Goal: Task Accomplishment & Management: Use online tool/utility

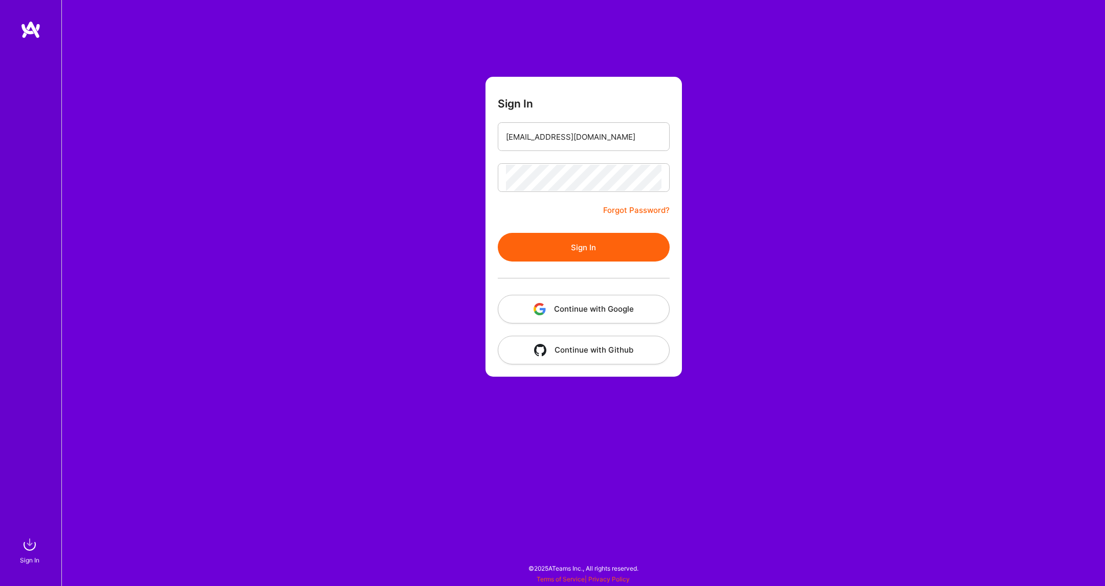
click at [563, 242] on button "Sign In" at bounding box center [584, 247] width 172 height 29
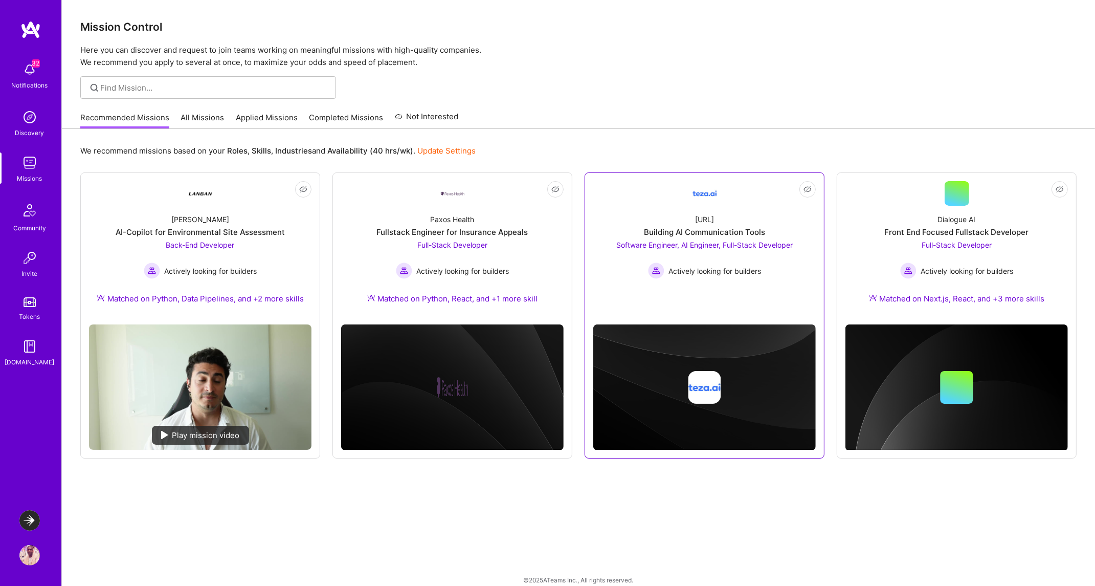
scroll to position [11, 0]
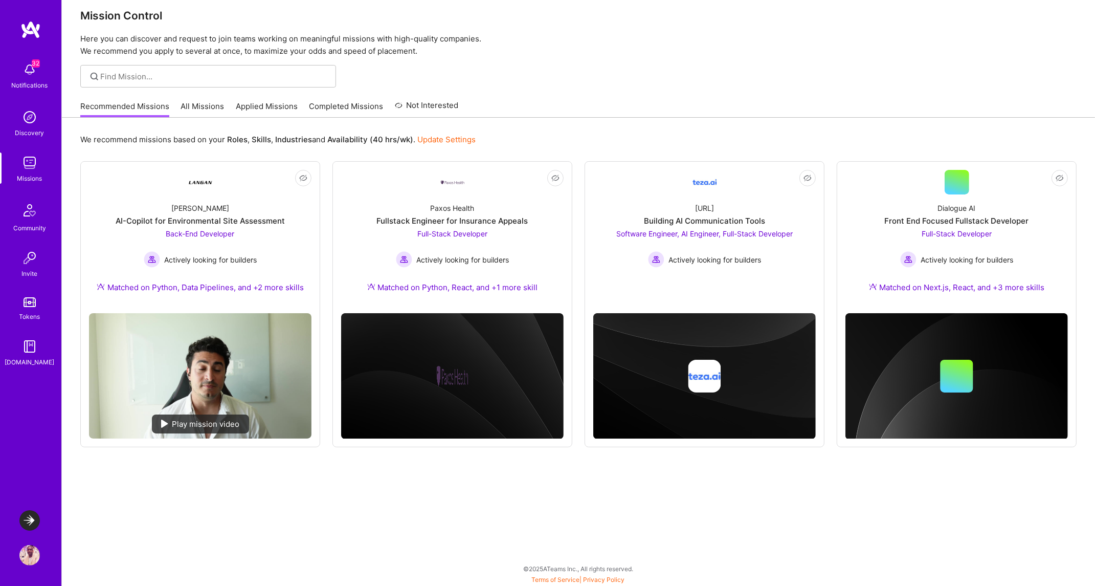
click at [34, 520] on img at bounding box center [29, 520] width 20 height 20
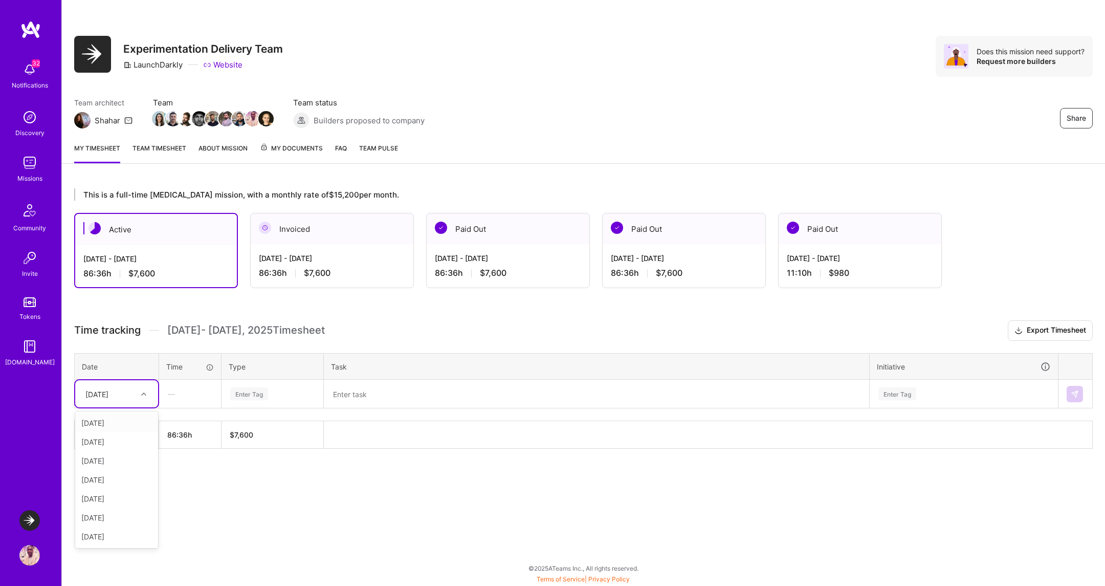
click at [108, 392] on div "[DATE]" at bounding box center [96, 393] width 23 height 11
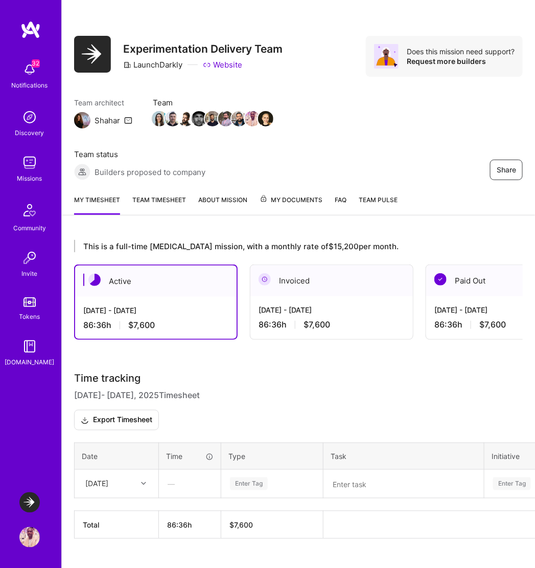
scroll to position [18, 0]
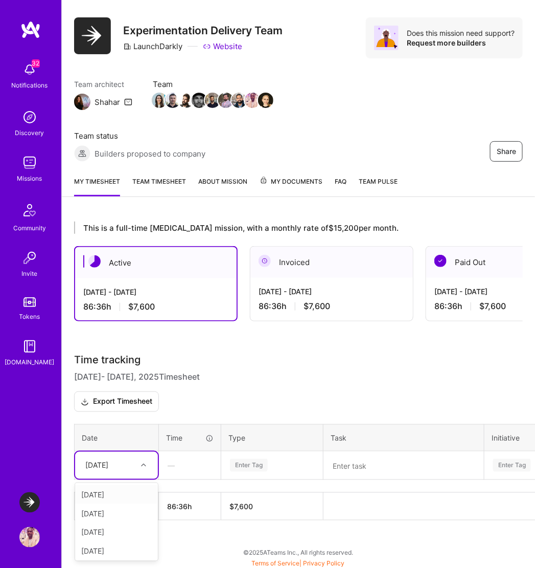
click at [141, 462] on icon at bounding box center [143, 464] width 5 height 5
click at [103, 505] on div "[DATE]" at bounding box center [116, 504] width 83 height 19
click at [105, 460] on div "[DATE]" at bounding box center [96, 465] width 23 height 11
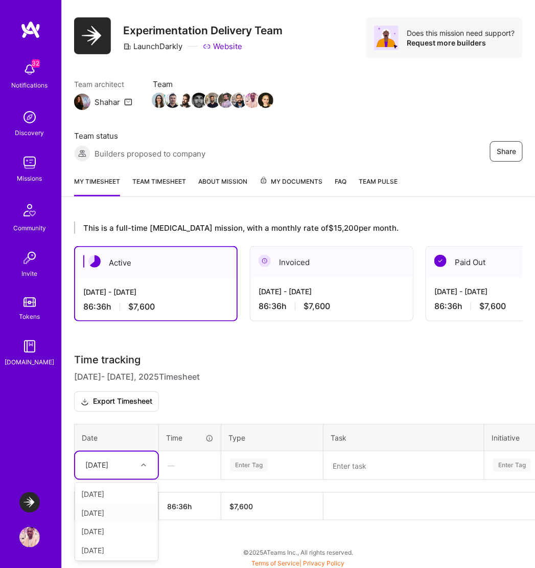
click at [107, 510] on div "[DATE]" at bounding box center [116, 512] width 83 height 19
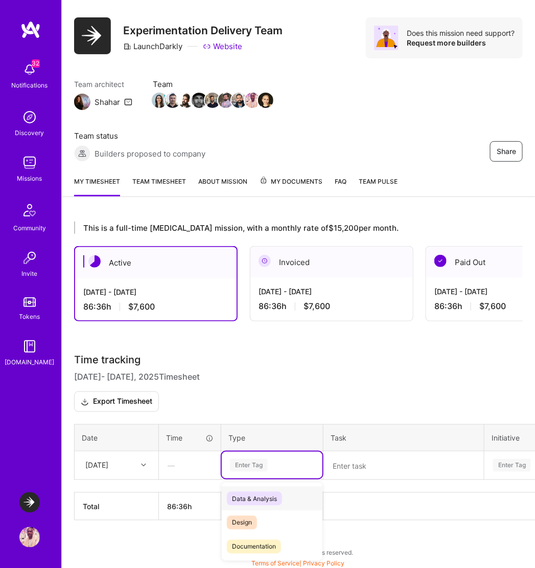
click at [273, 464] on div "Enter Tag" at bounding box center [272, 465] width 86 height 13
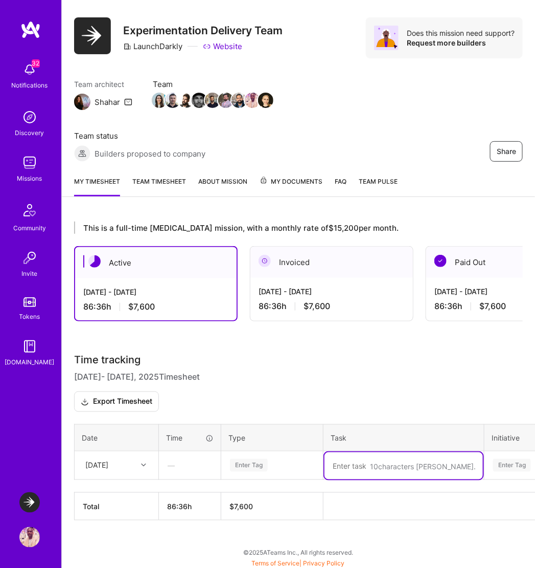
click at [366, 464] on textarea at bounding box center [404, 465] width 159 height 27
type textarea "[PERSON_NAME],"
type textarea "Engine"
paste textarea "EXPT-3107"
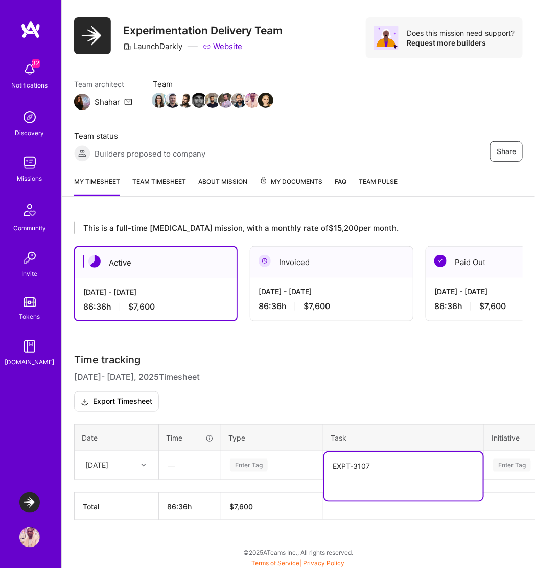
type textarea "EXPT-3107"
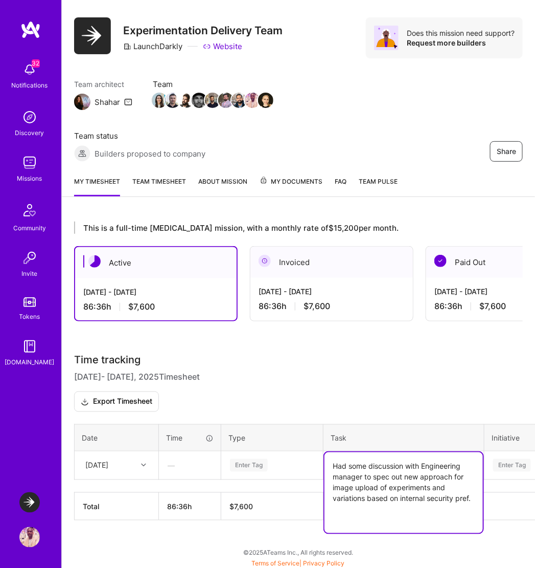
type textarea "Had some discussion with Engineering manager to spec out new approach for image…"
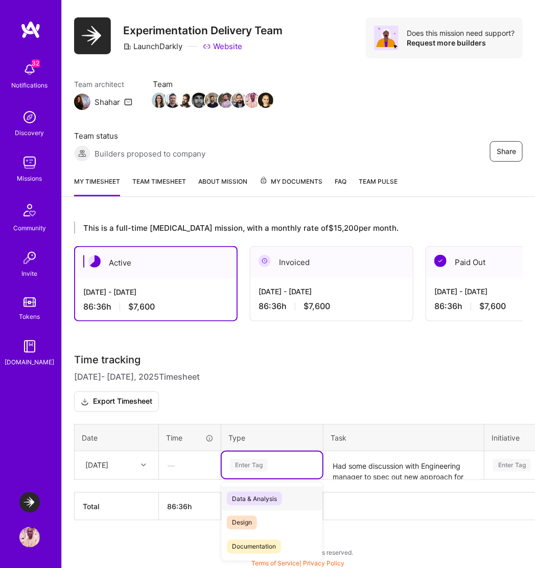
click at [287, 459] on div "Enter Tag" at bounding box center [272, 465] width 86 height 13
type input "eng"
click at [261, 496] on span "Engineering" at bounding box center [249, 498] width 44 height 14
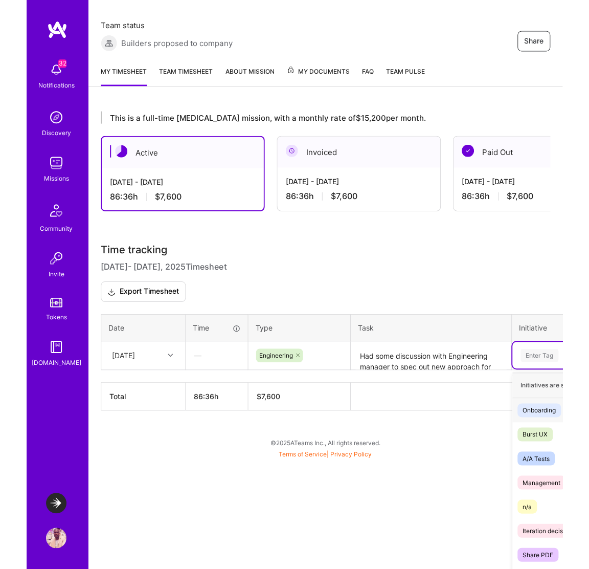
scroll to position [136, 0]
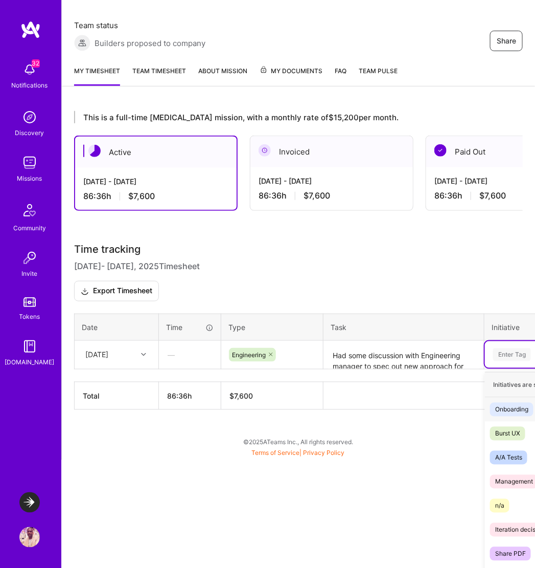
click at [403, 455] on html "32 32 Notifications Discovery Missions Community Invite Tokens [DOMAIN_NAME] La…" at bounding box center [267, 163] width 535 height 584
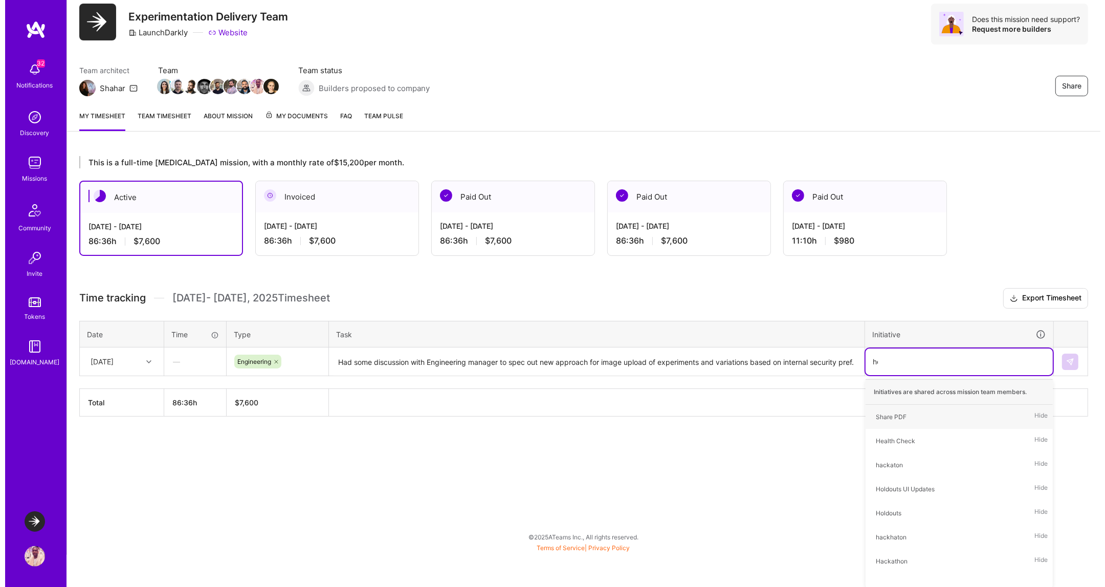
scroll to position [0, 0]
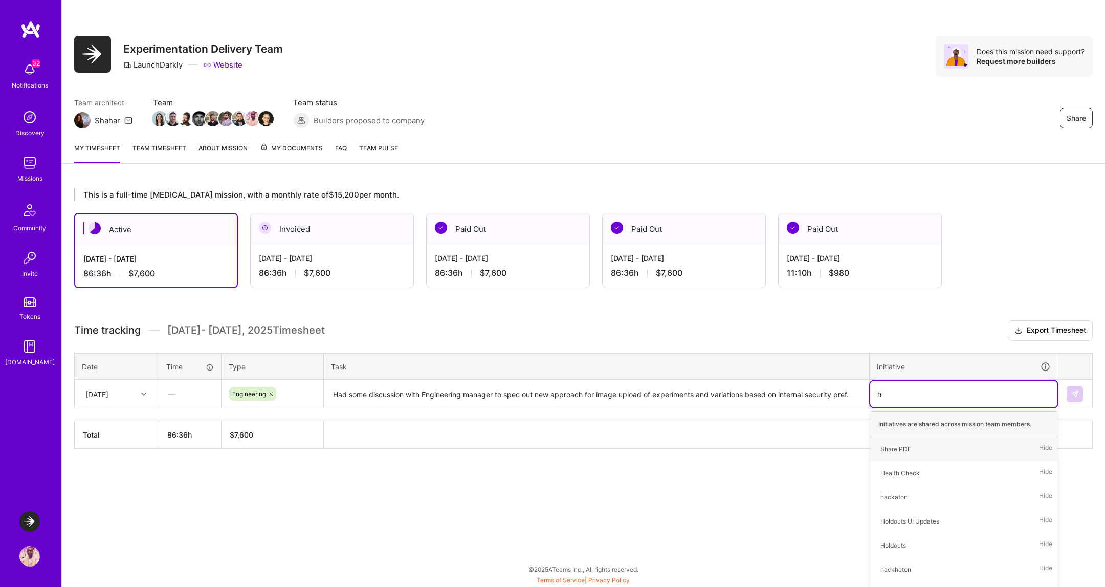
type input "hea"
type input "ima"
click at [925, 442] on span "Images and Experiments" at bounding box center [914, 449] width 79 height 14
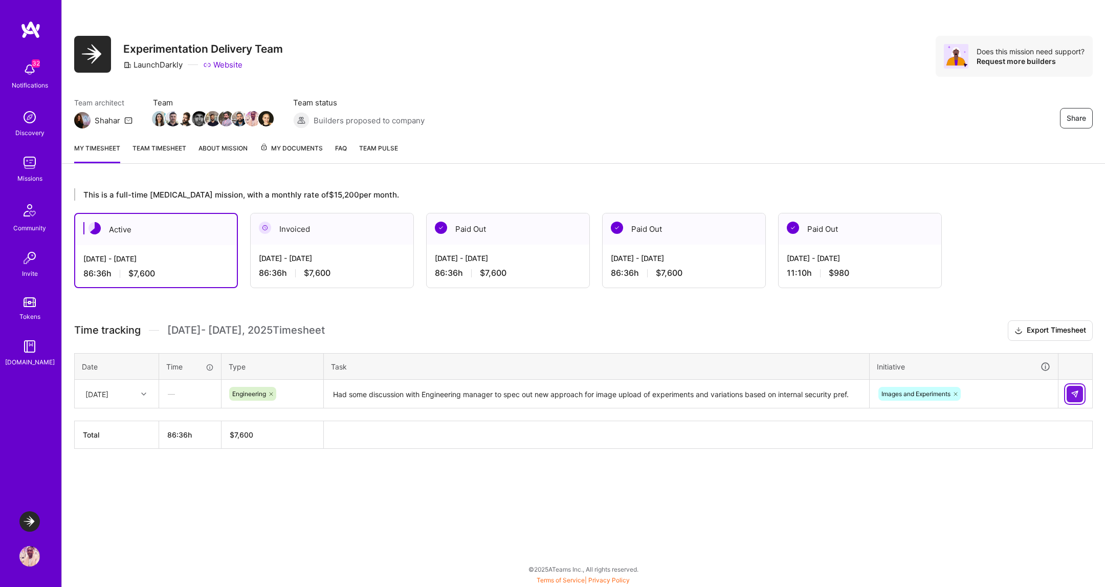
click at [1074, 390] on img at bounding box center [1074, 394] width 8 height 8
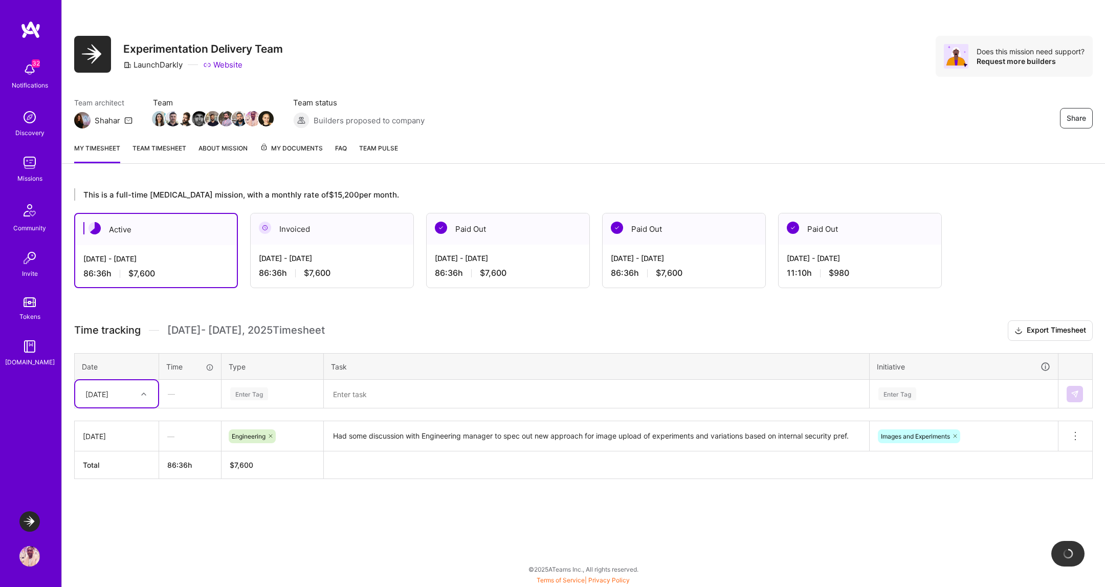
click at [108, 391] on div "[DATE]" at bounding box center [96, 393] width 23 height 11
click at [109, 479] on div "[DATE]" at bounding box center [116, 479] width 83 height 19
click at [374, 397] on textarea at bounding box center [596, 394] width 543 height 27
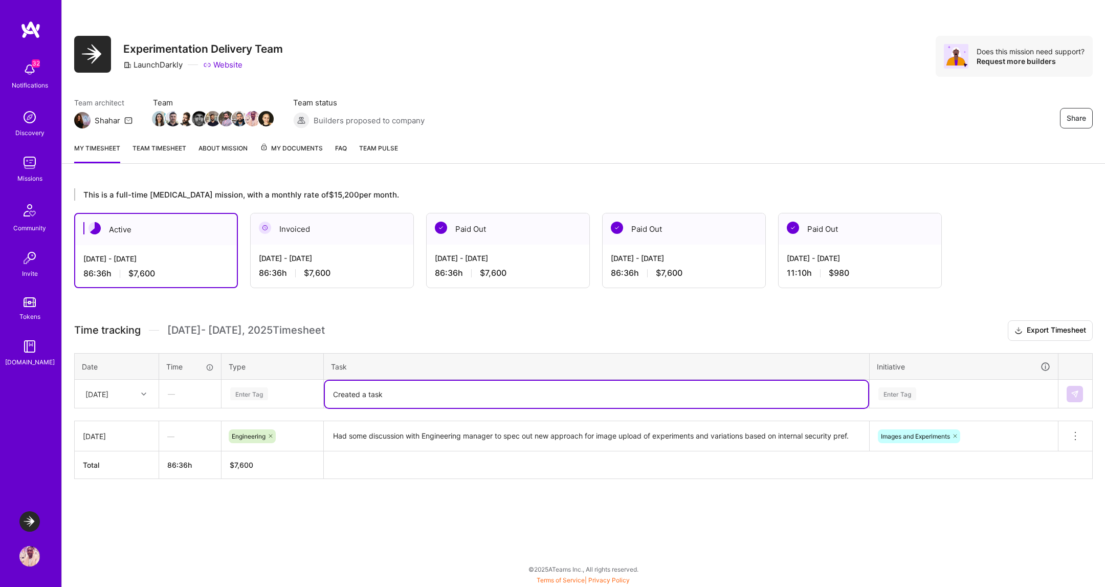
paste textarea "EXPT-3107"
type textarea "Created a task EXPT-3107 and started a tech spec for the update in the architec…"
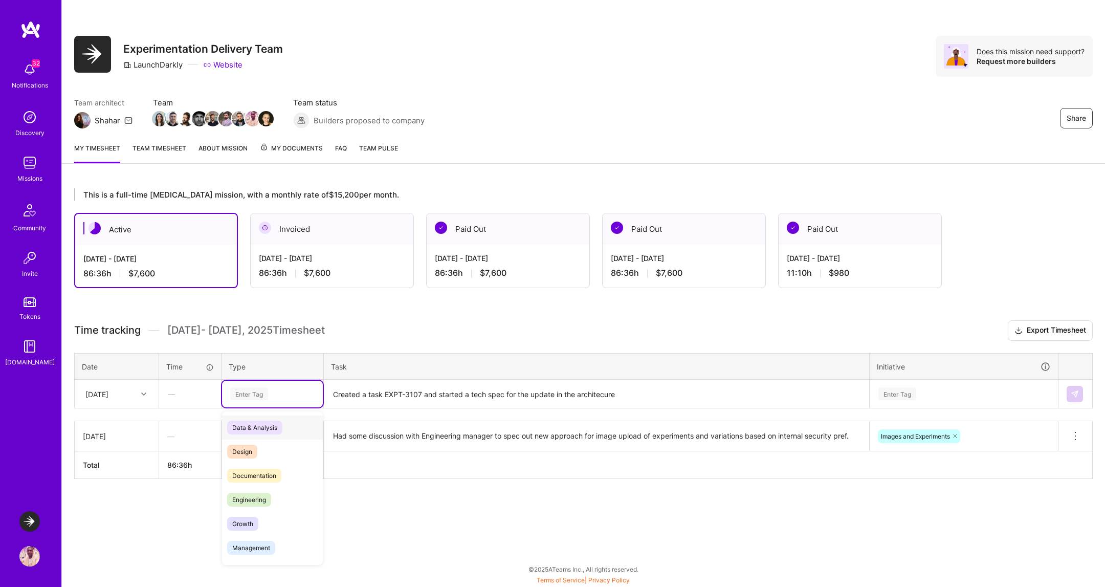
click at [239, 381] on div "Enter Tag" at bounding box center [272, 394] width 101 height 27
type input "eng"
click at [258, 431] on span "Engineering" at bounding box center [249, 427] width 44 height 14
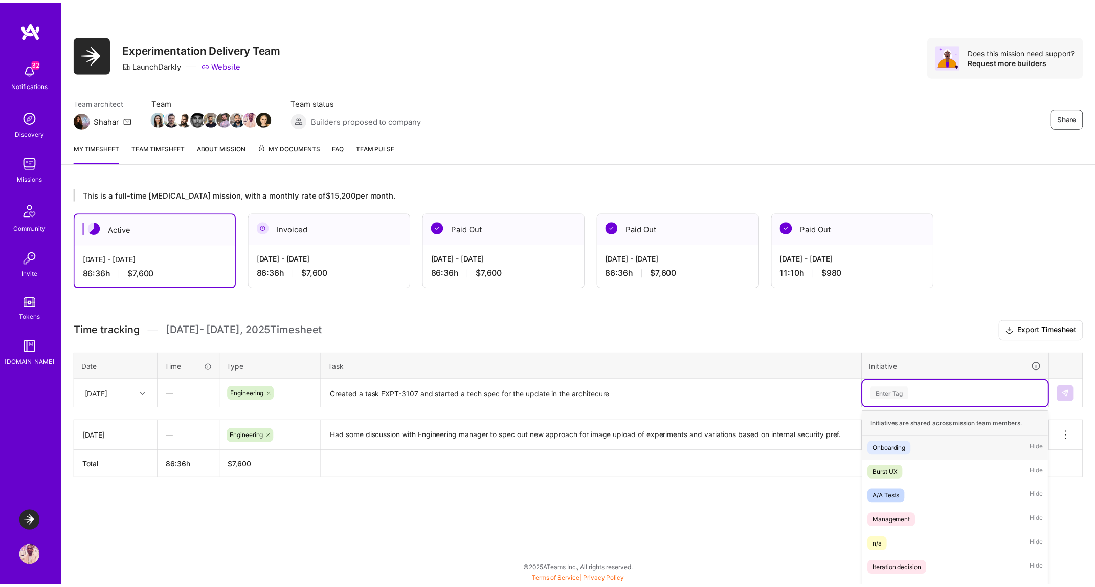
scroll to position [32, 0]
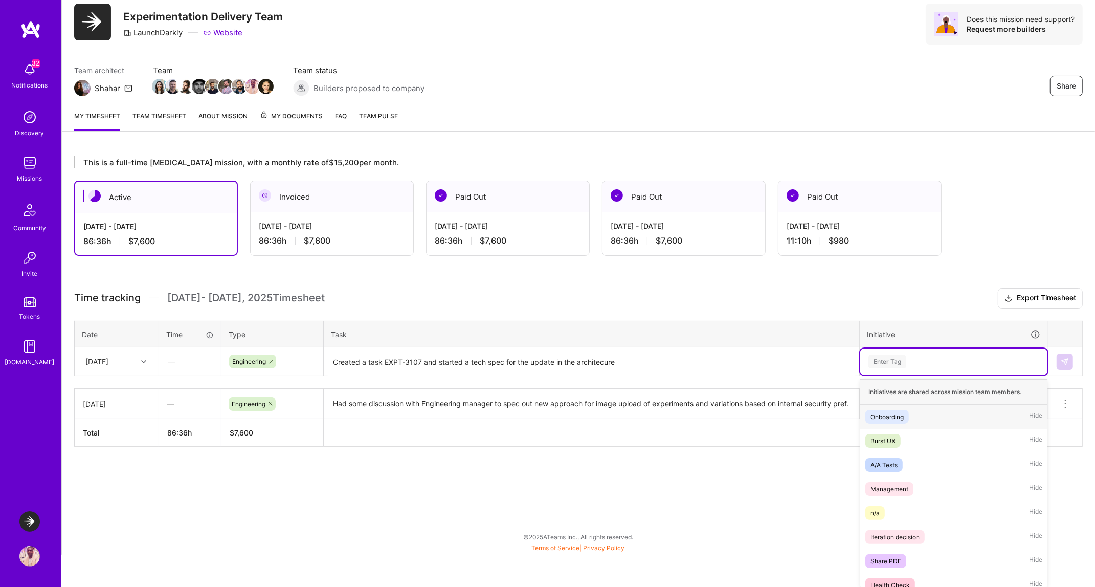
click at [955, 375] on div "option Images and Experiments, selected. option Onboarding focused, 1 of 21. 21…" at bounding box center [953, 361] width 187 height 27
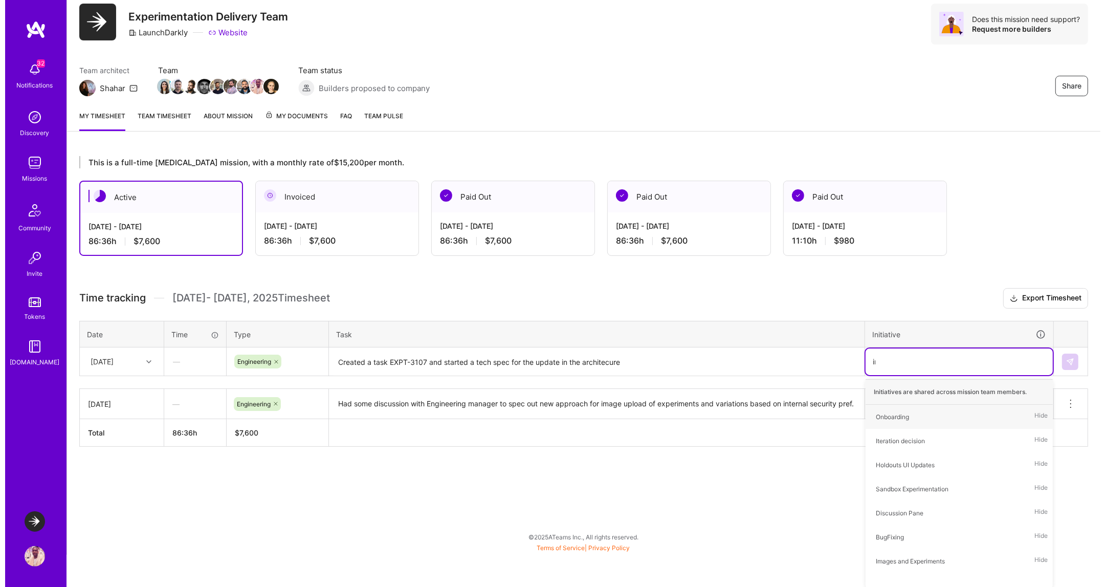
scroll to position [0, 0]
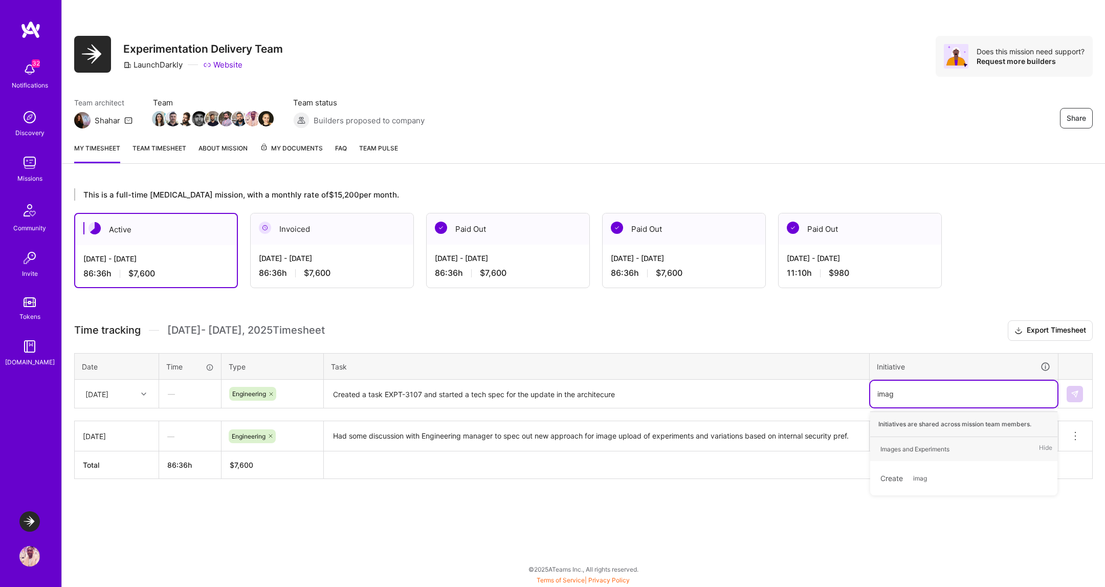
type input "image"
click at [933, 449] on div "Images and Experiments" at bounding box center [914, 448] width 69 height 11
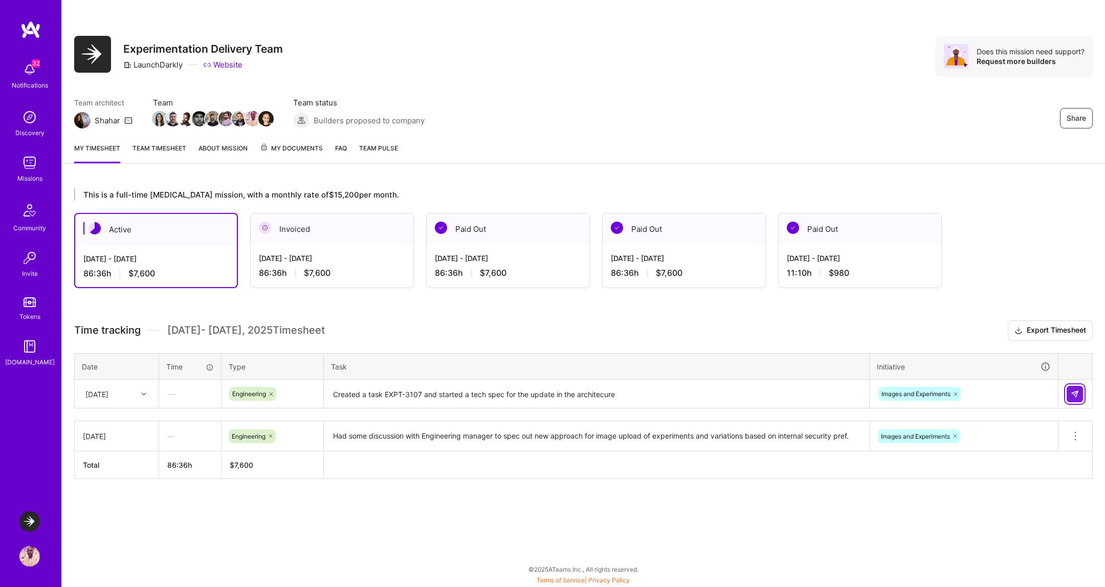
click at [1074, 390] on img at bounding box center [1074, 394] width 8 height 8
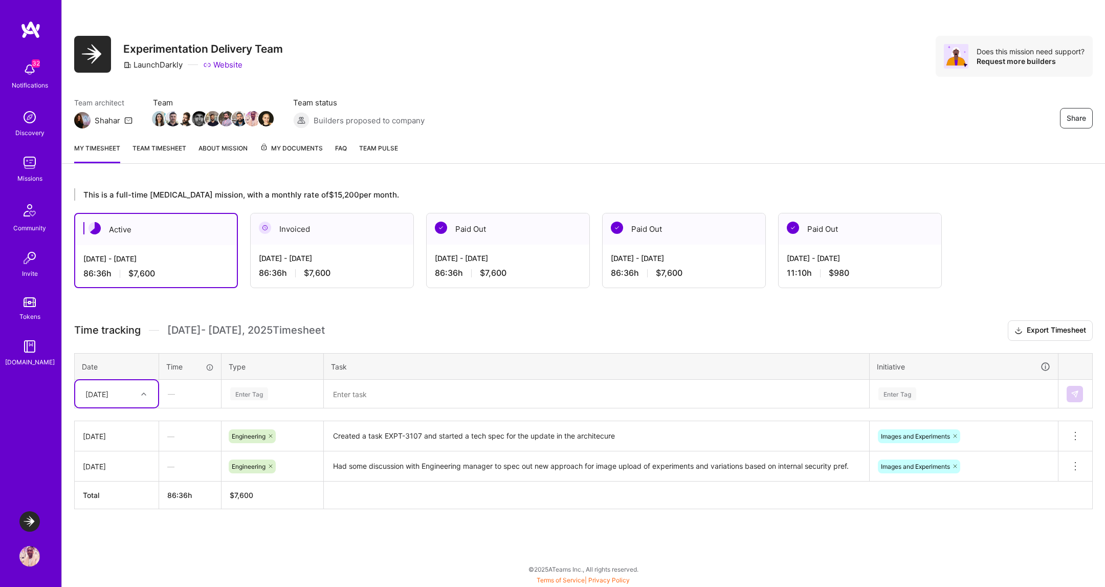
click at [133, 389] on div "[DATE]" at bounding box center [108, 393] width 57 height 17
click at [118, 465] on div "[DATE]" at bounding box center [116, 460] width 83 height 19
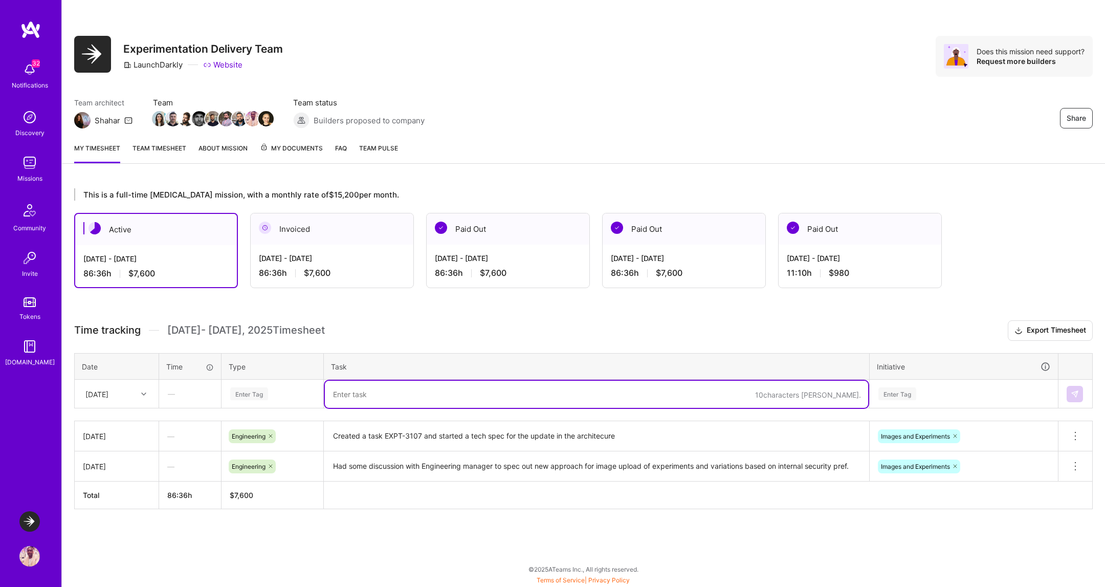
click at [349, 397] on textarea at bounding box center [596, 394] width 543 height 27
type textarea "Merged PR for Deleting a variation image"
click at [247, 402] on div "Enter Tag" at bounding box center [272, 394] width 101 height 27
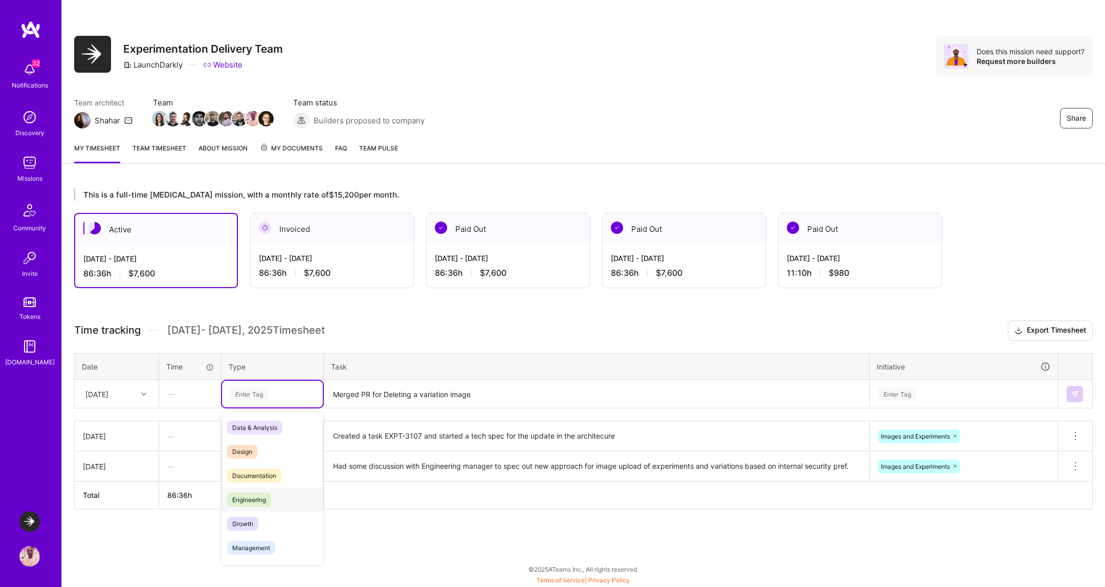
click at [262, 499] on span "Engineering" at bounding box center [249, 500] width 44 height 14
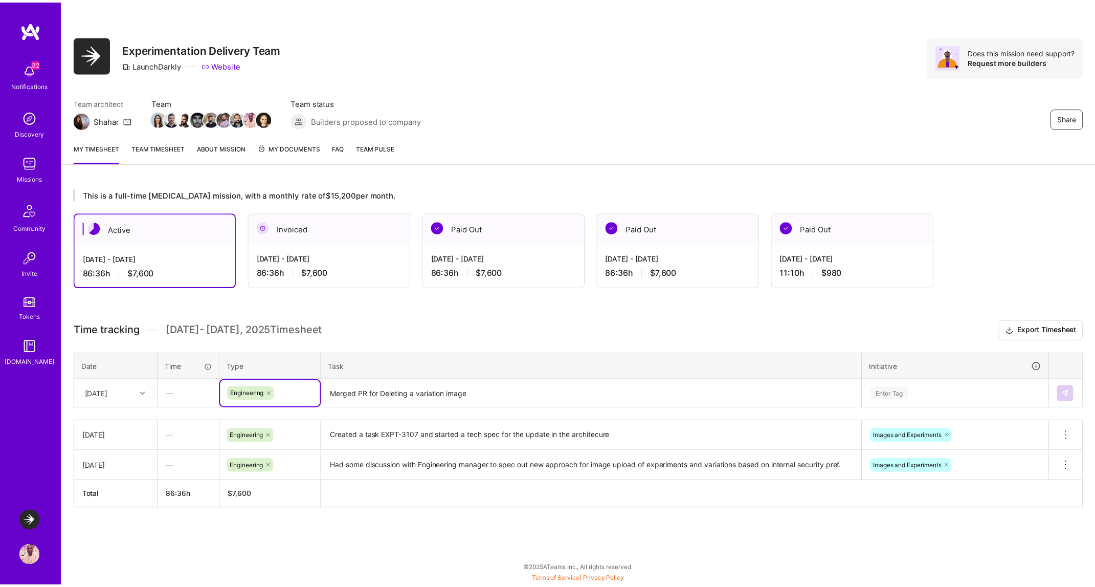
scroll to position [32, 0]
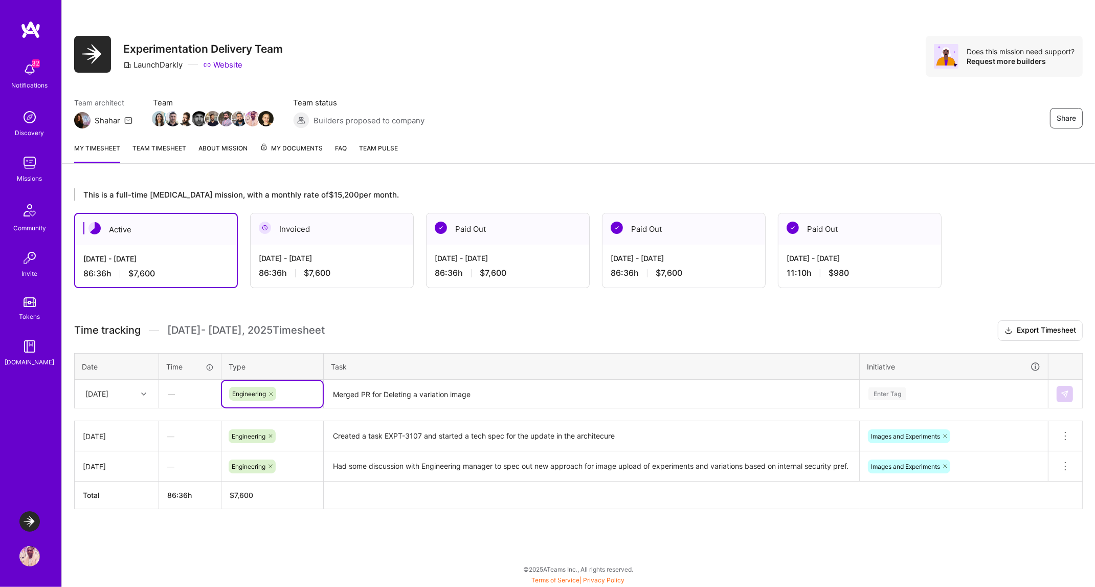
click at [913, 392] on div "Enter Tag" at bounding box center [953, 394] width 187 height 27
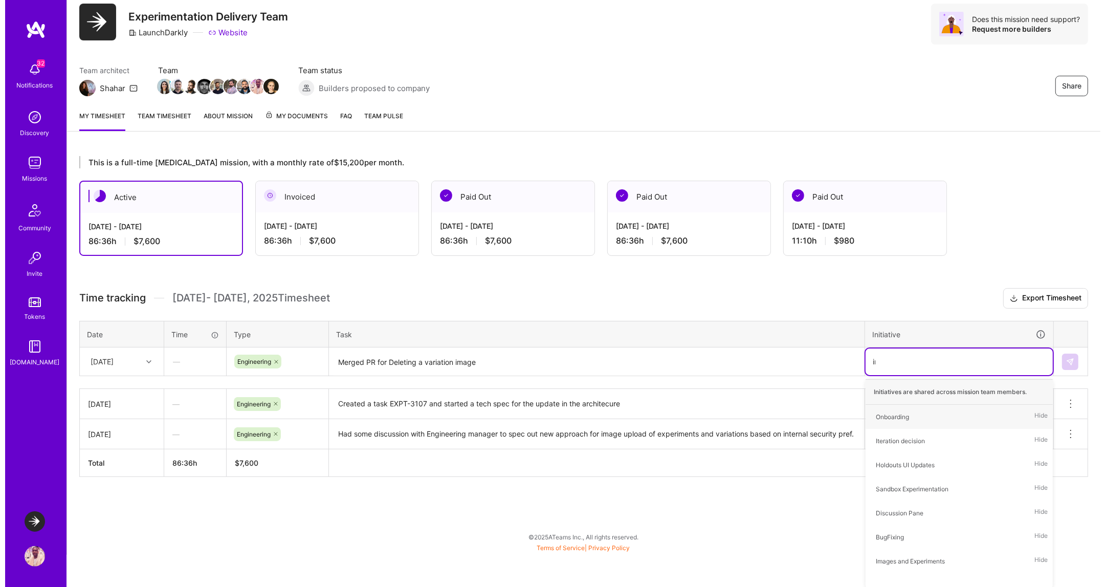
scroll to position [0, 0]
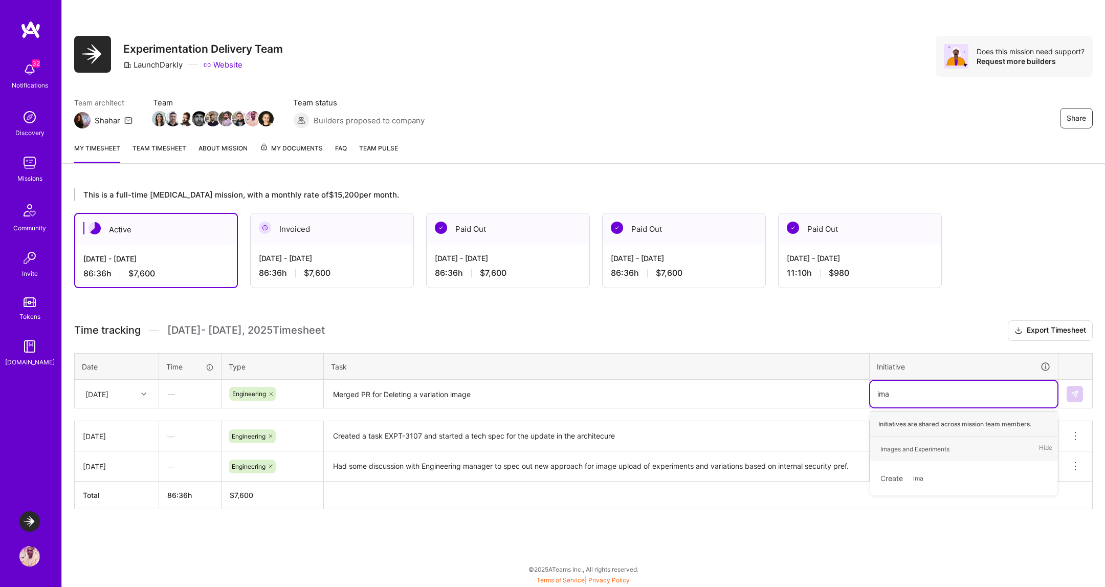
type input "imag"
click at [926, 449] on div "Images and Experiments" at bounding box center [914, 448] width 69 height 11
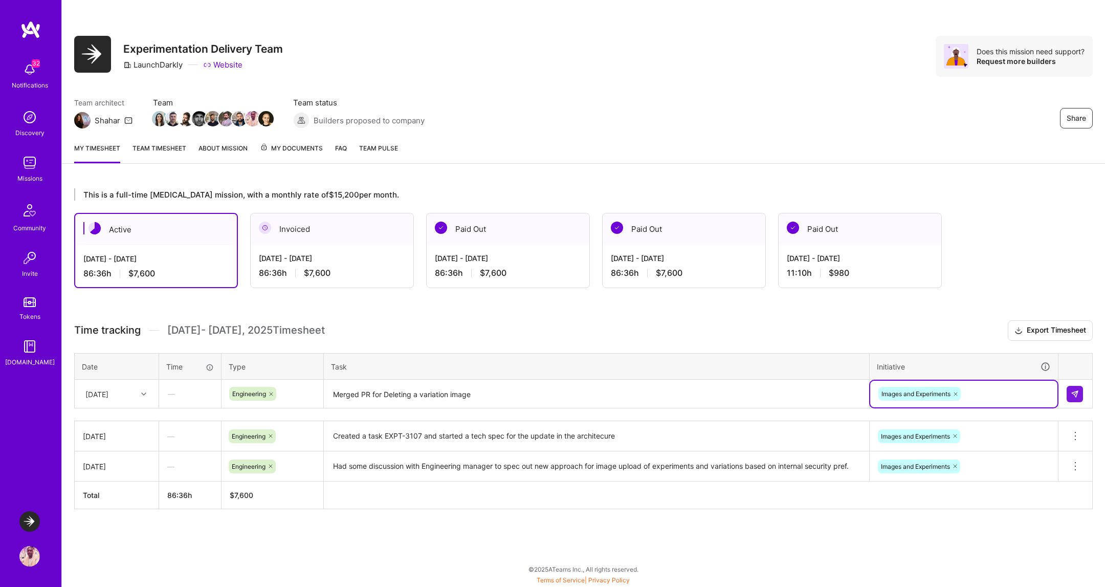
click at [528, 396] on textarea "Merged PR for Deleting a variation image" at bounding box center [596, 394] width 543 height 27
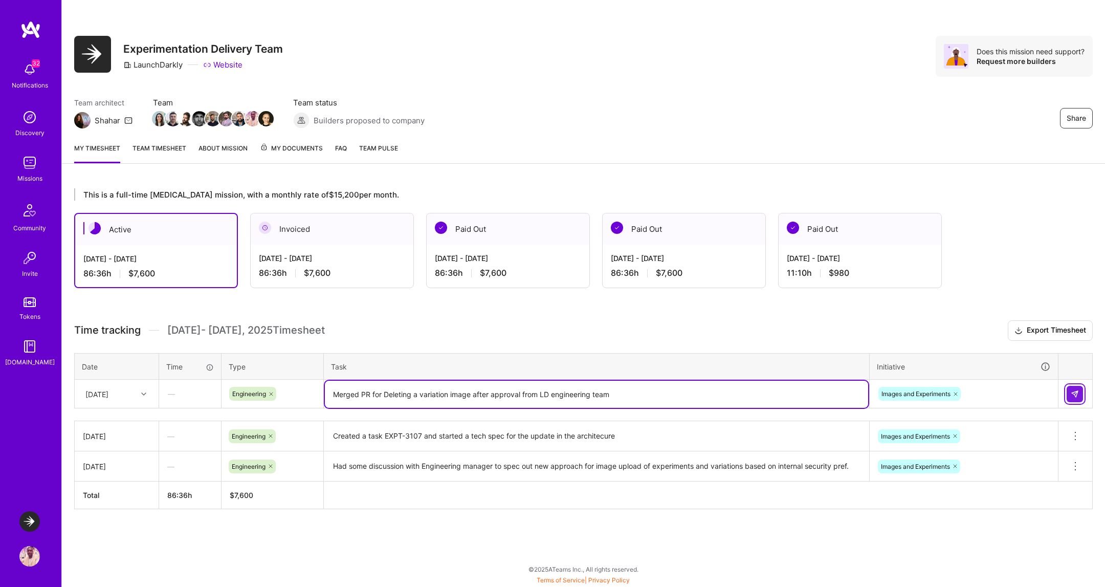
type textarea "Merged PR for Deleting a variation image after approval from LD engineering team"
click at [1077, 390] on img at bounding box center [1074, 394] width 8 height 8
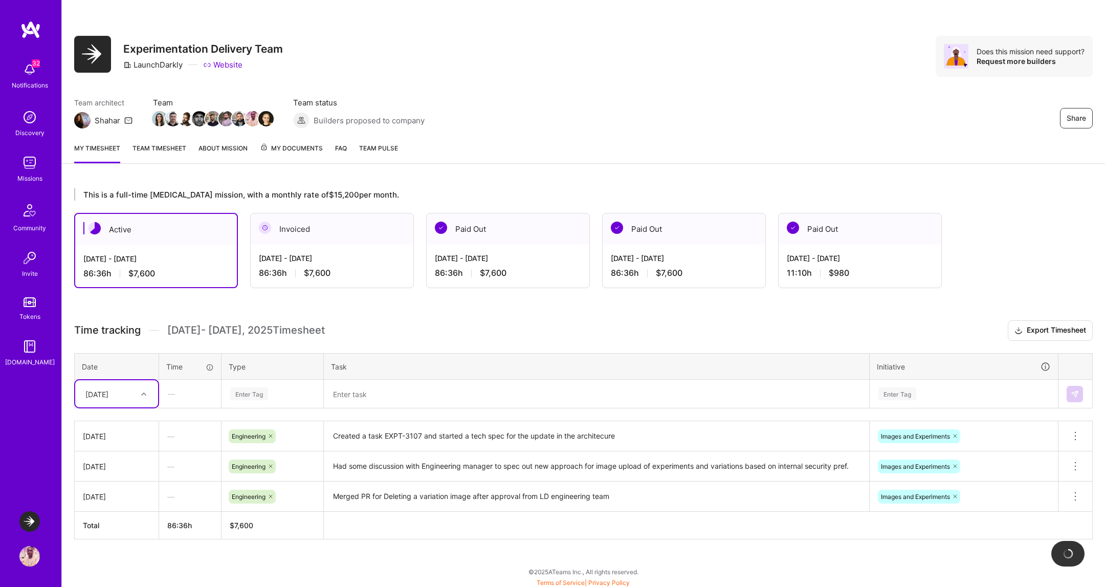
click at [139, 398] on div at bounding box center [145, 393] width 16 height 13
click at [119, 439] on div "[DATE]" at bounding box center [116, 441] width 83 height 19
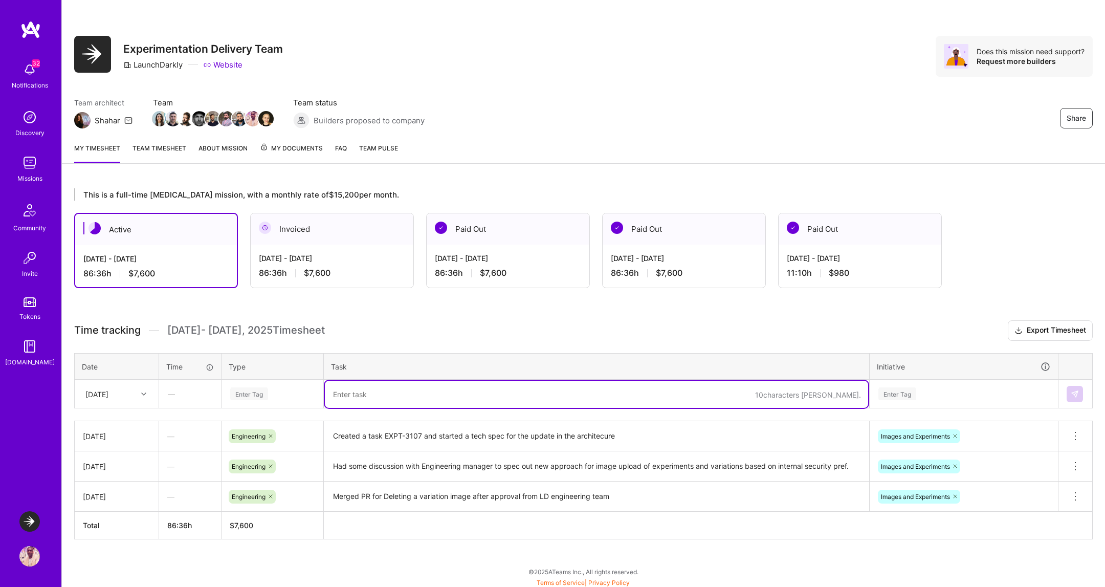
click at [344, 391] on textarea at bounding box center [596, 394] width 543 height 27
type textarea "Opened a"
type textarea "Fixing comment on my open PR for EXPT-3044"
click at [237, 392] on div "Enter Tag" at bounding box center [249, 394] width 38 height 16
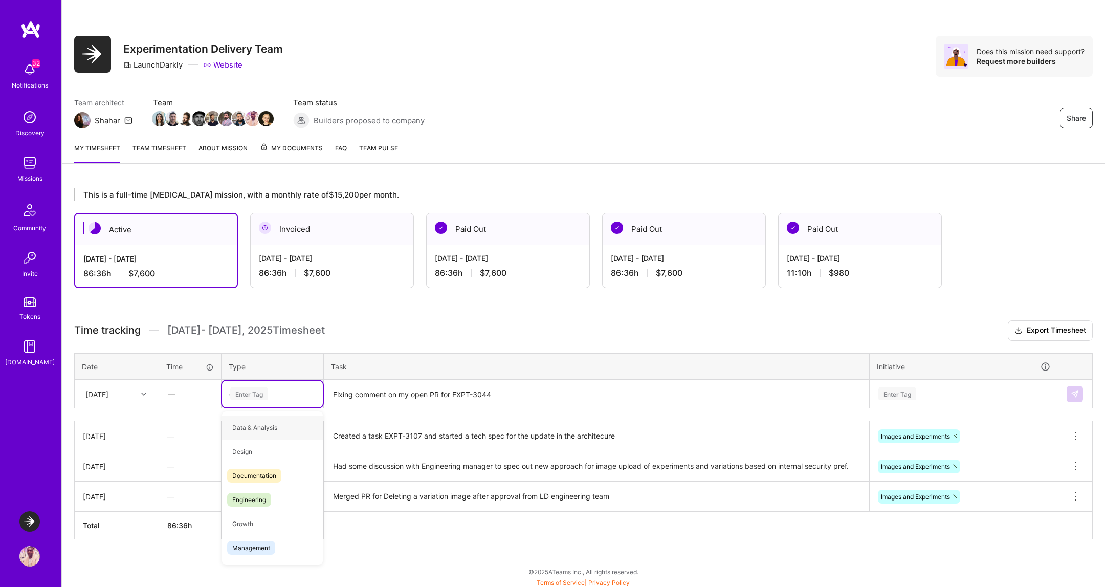
type input "en"
click at [266, 444] on span "Engineering" at bounding box center [249, 451] width 44 height 14
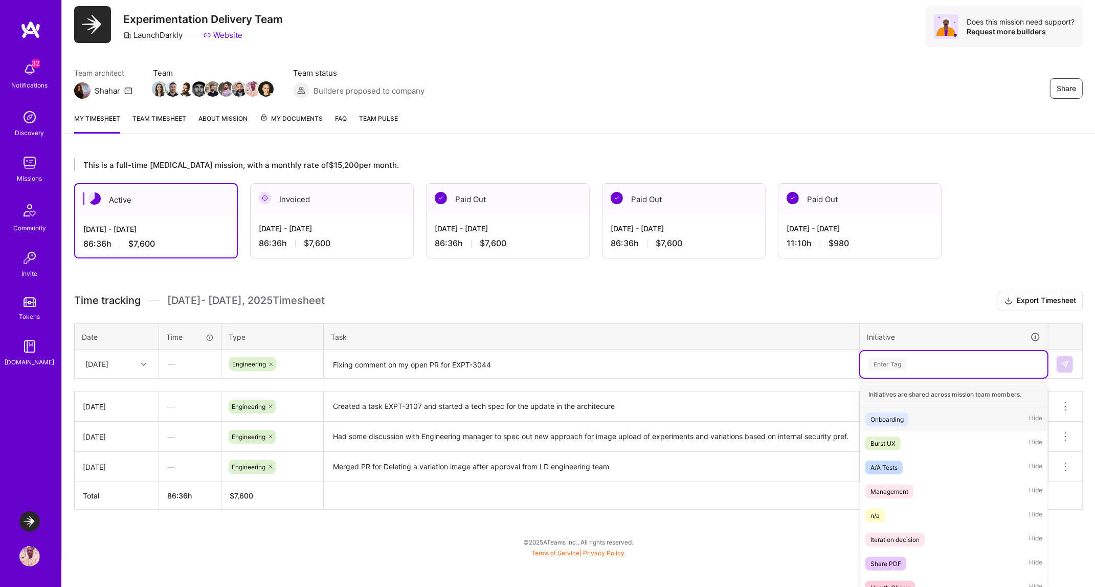
scroll to position [32, 0]
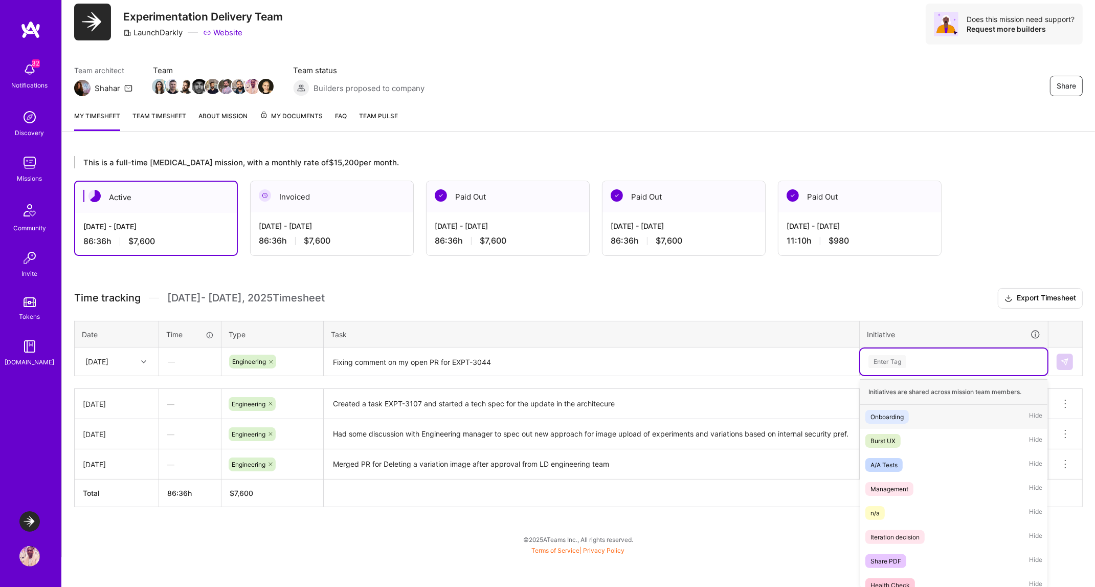
click at [968, 375] on div "option Images and Experiments, selected. option Onboarding focused, 1 of 21. 21…" at bounding box center [953, 361] width 187 height 27
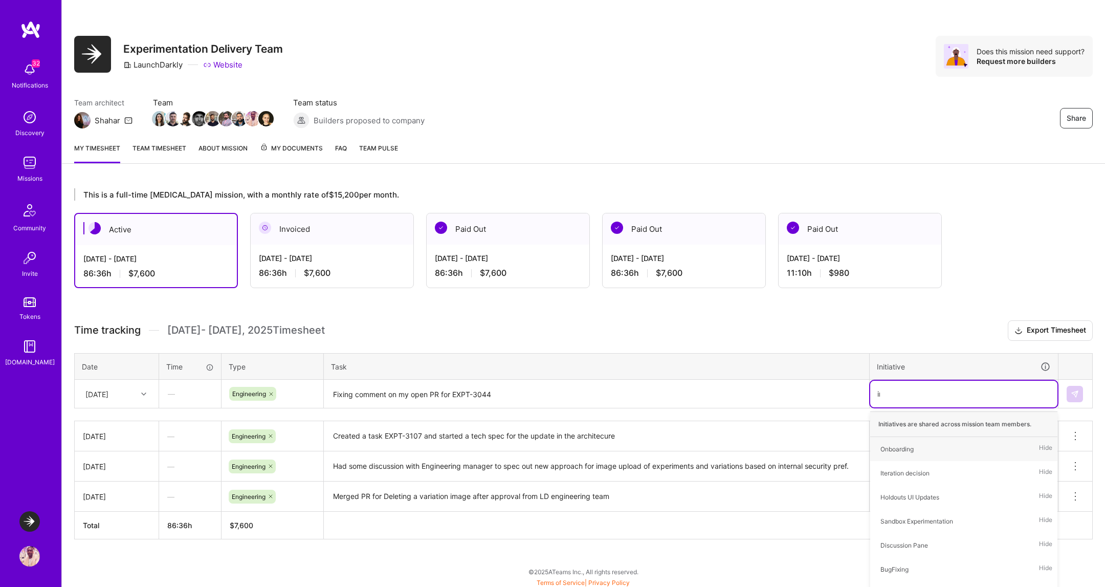
type input "ima"
click at [929, 444] on div "Images and Experiments" at bounding box center [914, 448] width 69 height 11
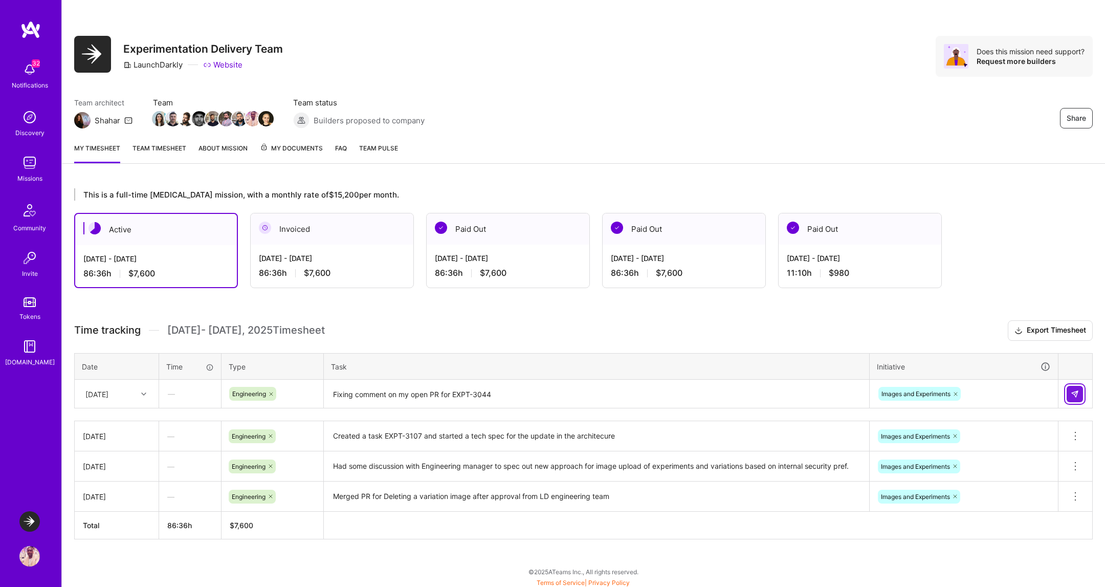
click at [1075, 395] on img at bounding box center [1074, 394] width 8 height 8
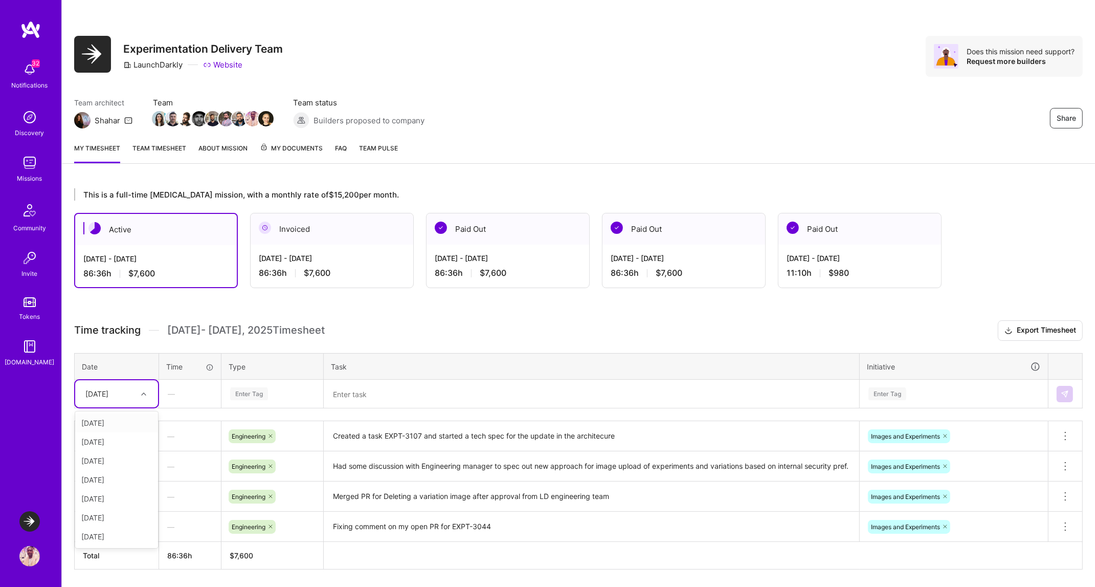
click at [122, 393] on div "[DATE]" at bounding box center [108, 393] width 57 height 17
click at [121, 419] on div "[DATE]" at bounding box center [116, 422] width 83 height 19
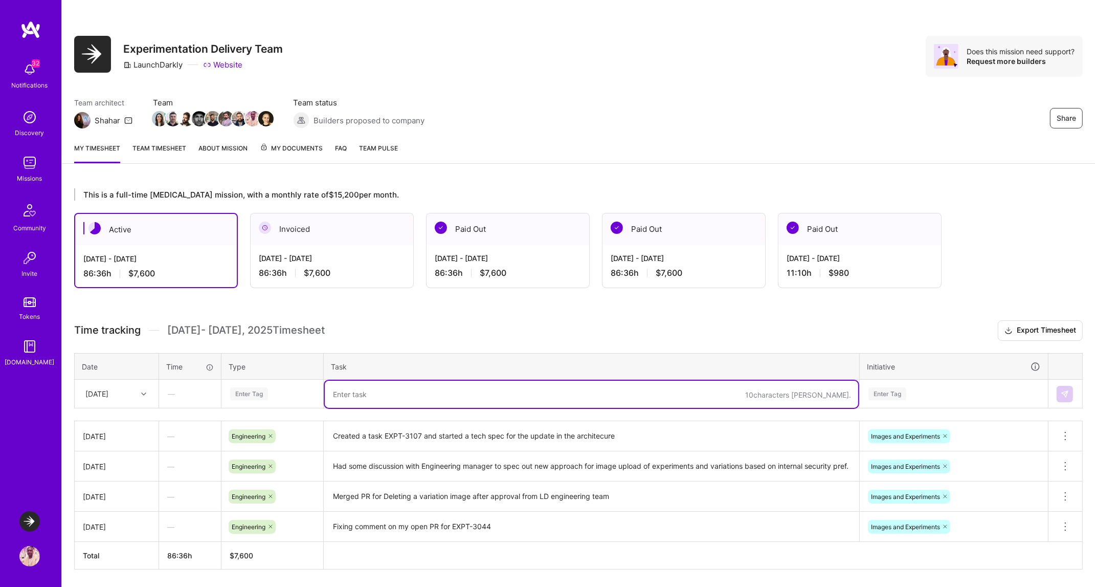
click at [371, 395] on textarea at bounding box center [591, 394] width 533 height 27
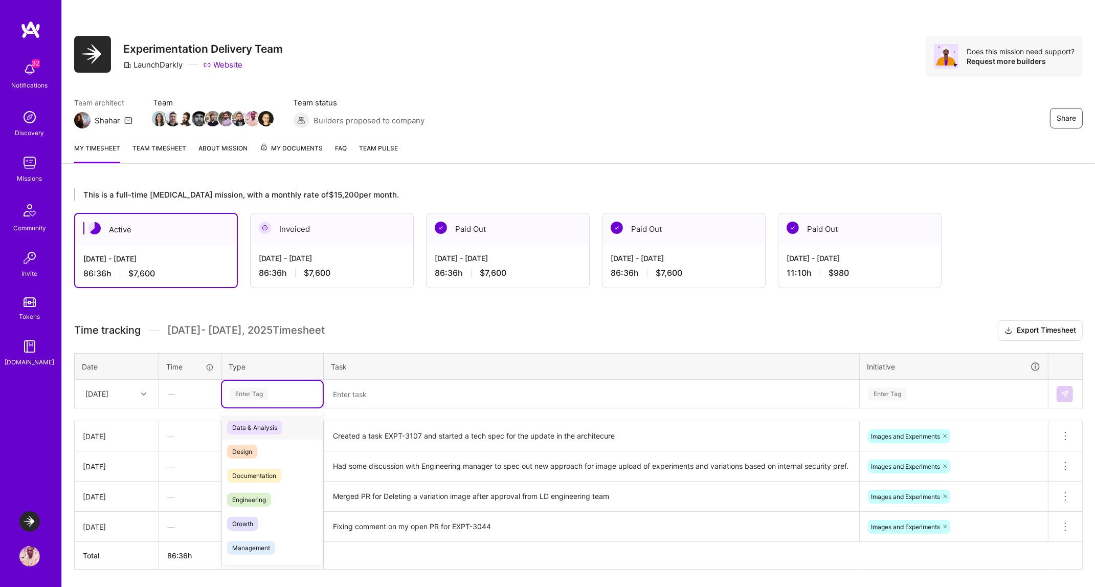
click at [284, 390] on div "Enter Tag" at bounding box center [272, 393] width 86 height 13
type input "en"
click at [255, 445] on span "Engineering" at bounding box center [249, 451] width 44 height 14
click at [412, 387] on textarea at bounding box center [591, 394] width 533 height 27
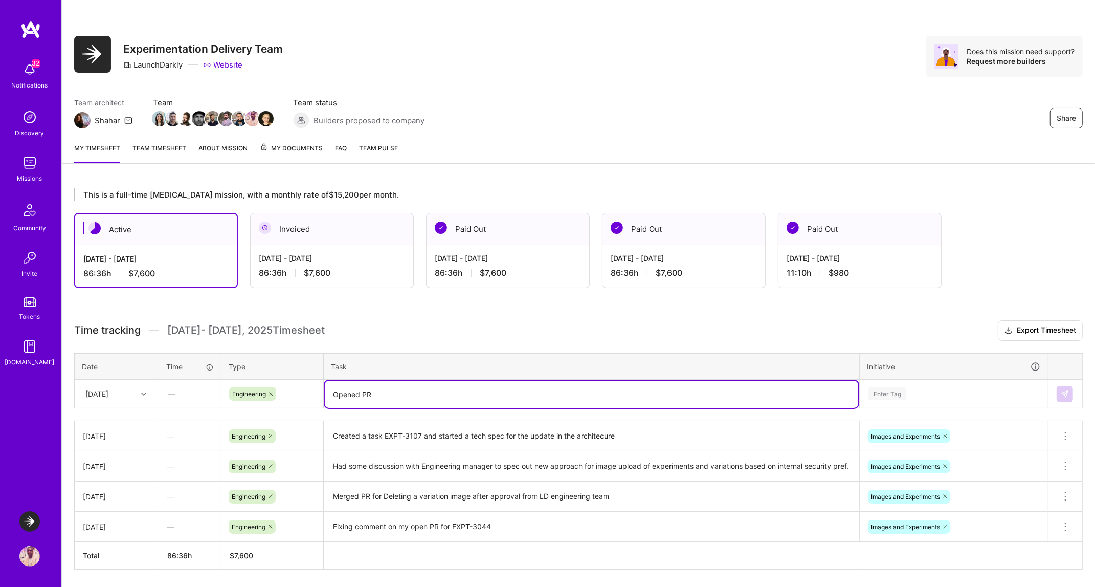
paste textarea "EXPT-3044"
type textarea "Opened PR for EXPT-3044"
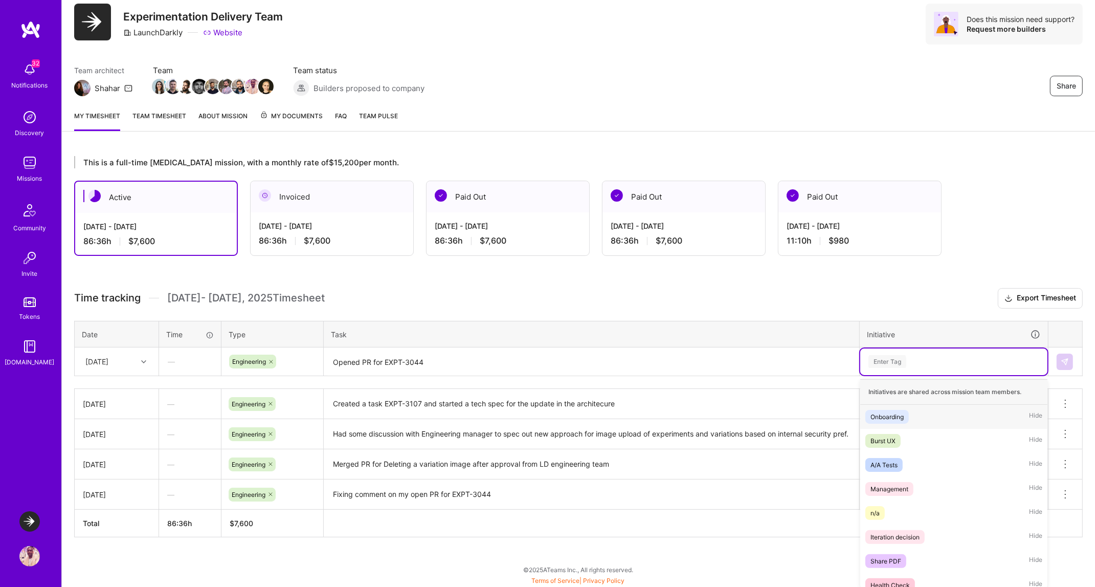
click at [943, 375] on div "option Images and Experiments, selected. option Onboarding focused, 1 of 21. 21…" at bounding box center [953, 361] width 187 height 27
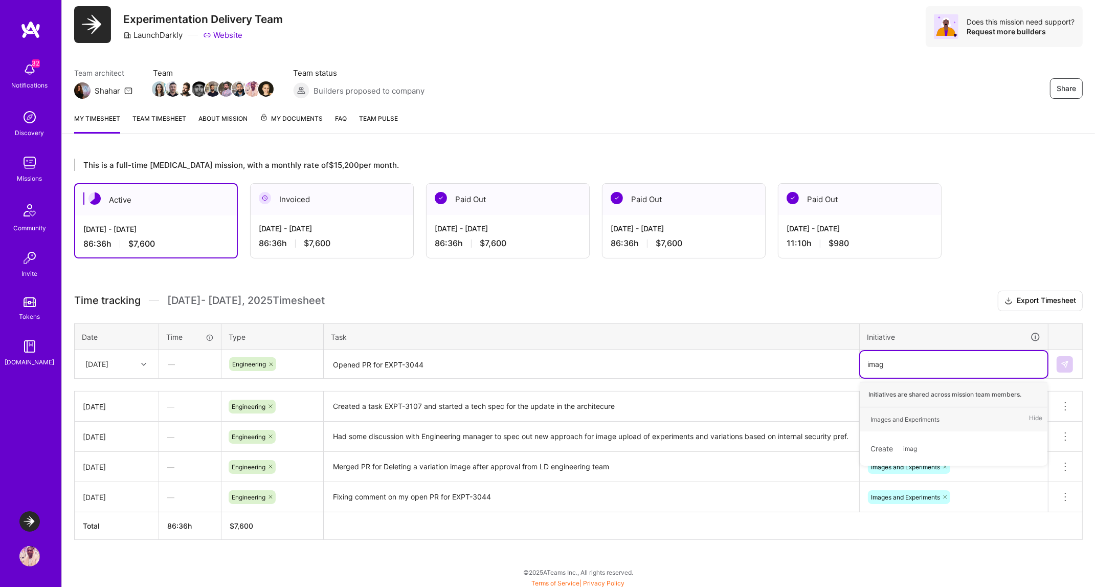
type input "image"
click at [923, 407] on div "Images and Experiments Hide" at bounding box center [953, 419] width 187 height 24
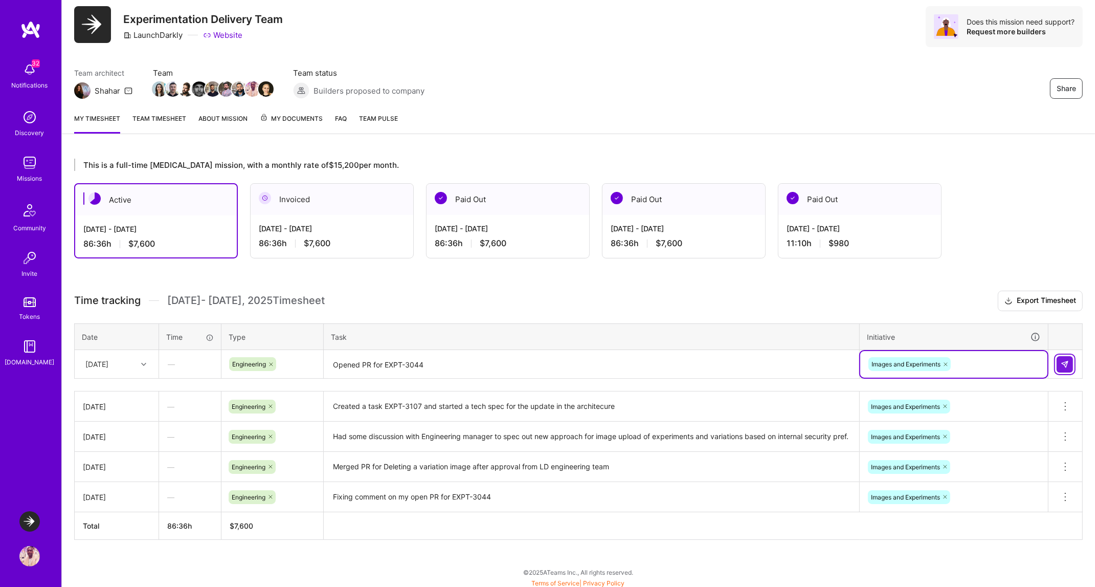
click at [1067, 362] on img at bounding box center [1065, 364] width 8 height 8
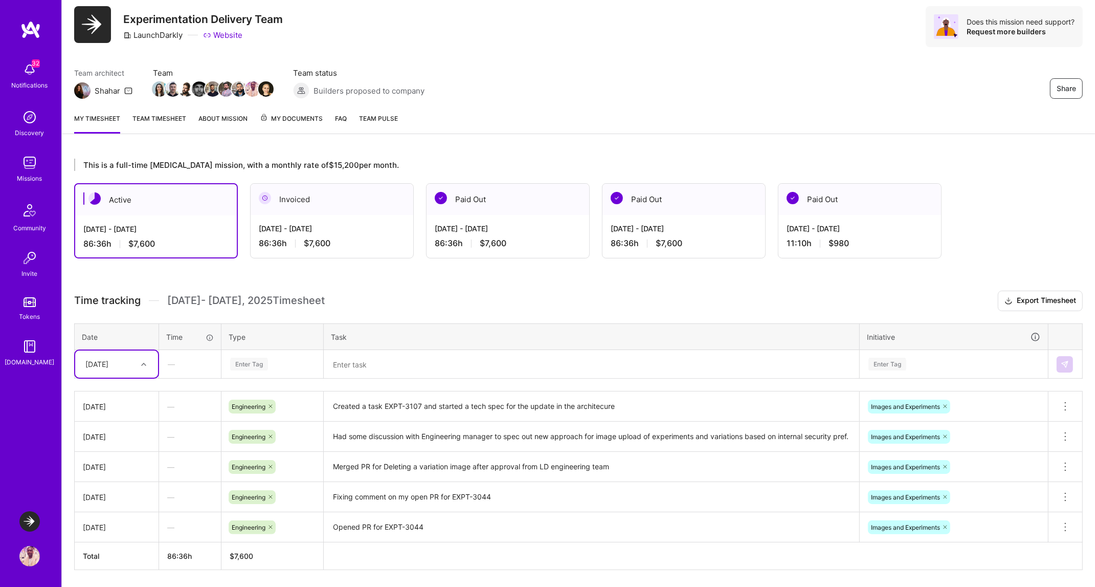
scroll to position [59, 0]
